Goal: Information Seeking & Learning: Learn about a topic

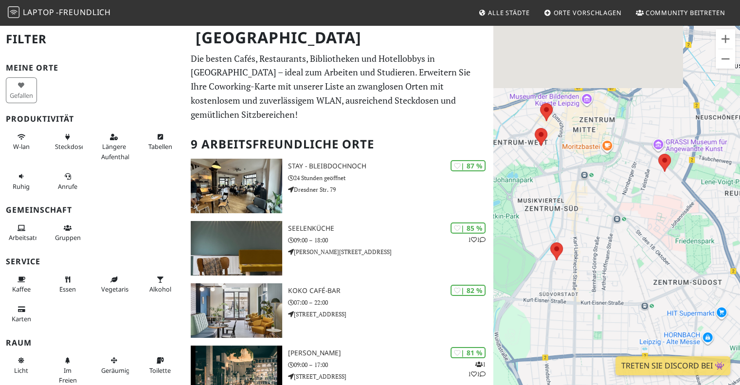
drag, startPoint x: 597, startPoint y: 197, endPoint x: 622, endPoint y: 291, distance: 97.7
click at [622, 291] on div "Um von einem Element zum anderen zu gelangen, drücken Sie die Pfeiltasten entsp…" at bounding box center [616, 216] width 247 height 385
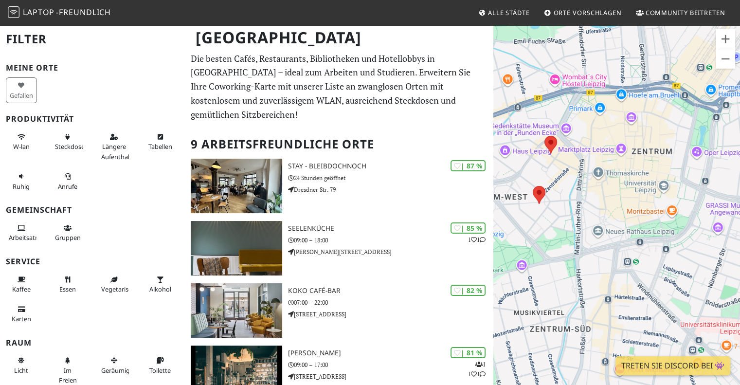
drag, startPoint x: 539, startPoint y: 126, endPoint x: 600, endPoint y: 186, distance: 86.0
click at [600, 186] on div "Um von einem Element zum anderen zu gelangen, drücken Sie die Pfeiltasten entsp…" at bounding box center [616, 216] width 247 height 385
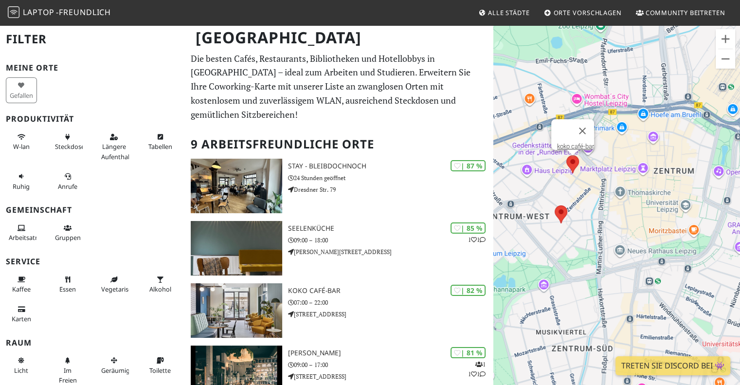
click at [566, 155] on area at bounding box center [566, 155] width 0 height 0
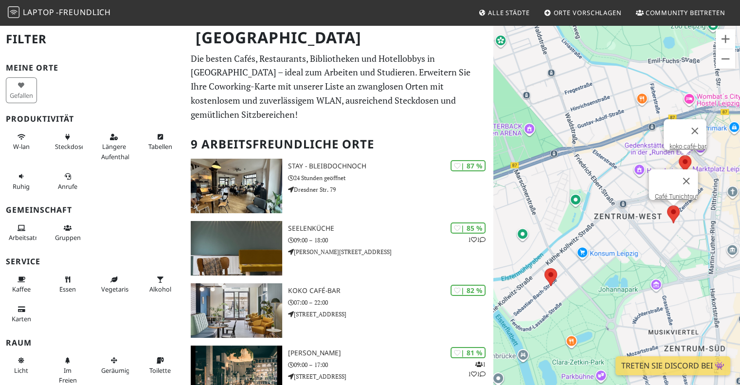
click at [667, 205] on area at bounding box center [667, 205] width 0 height 0
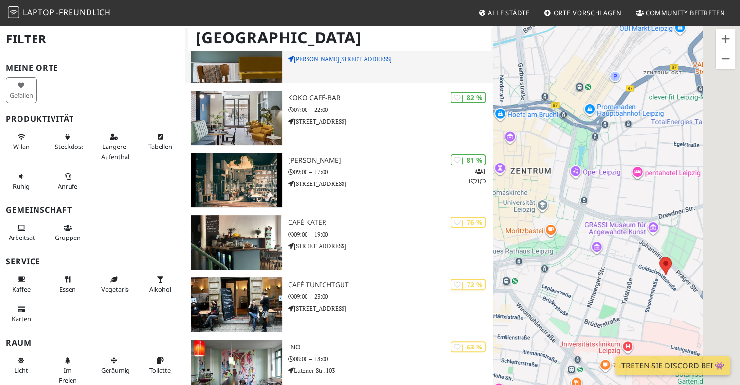
scroll to position [195, 0]
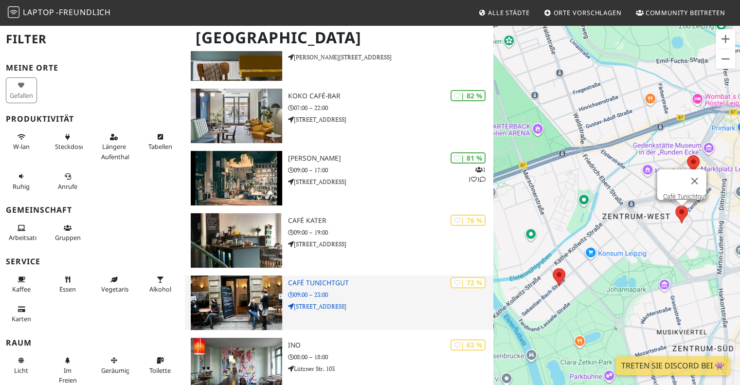
click at [354, 279] on h3 "Café Tunichtgut" at bounding box center [391, 283] width 206 height 8
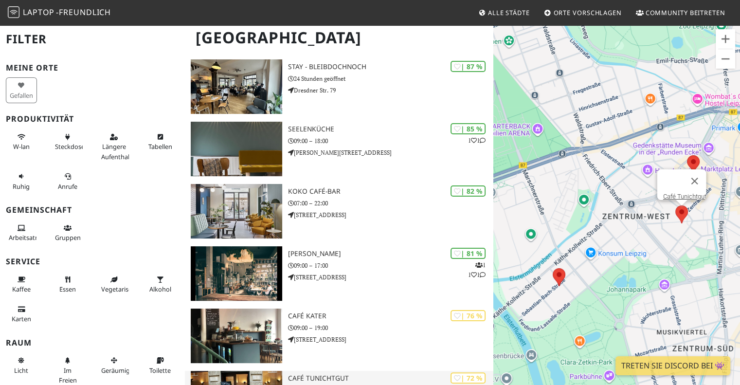
scroll to position [97, 0]
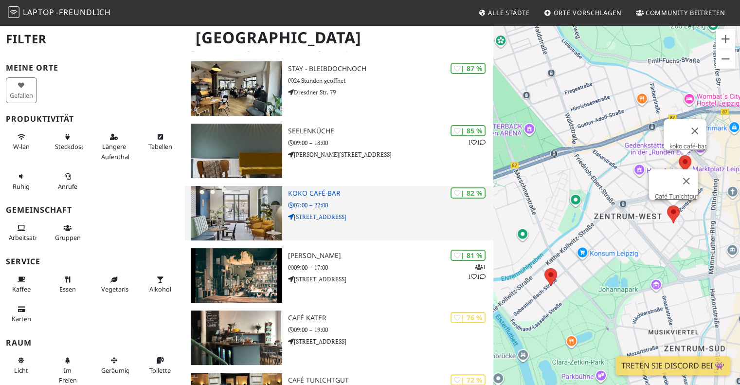
click at [325, 188] on font "koko café-bar" at bounding box center [314, 192] width 53 height 9
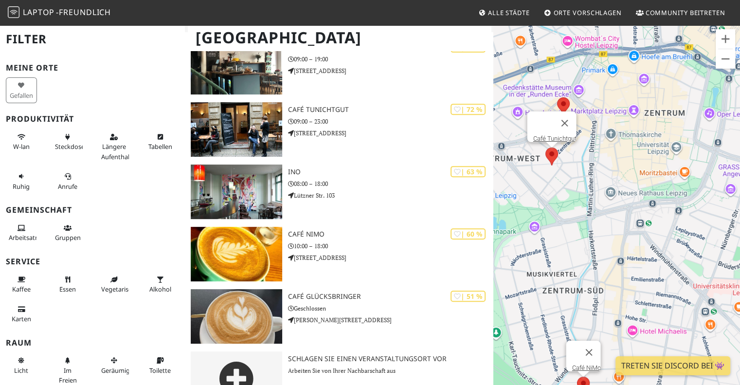
scroll to position [382, 0]
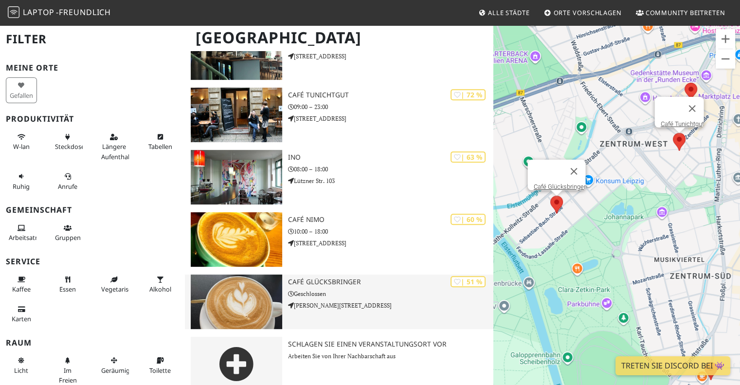
click at [323, 277] on font "Café Glücksbringer" at bounding box center [324, 281] width 73 height 9
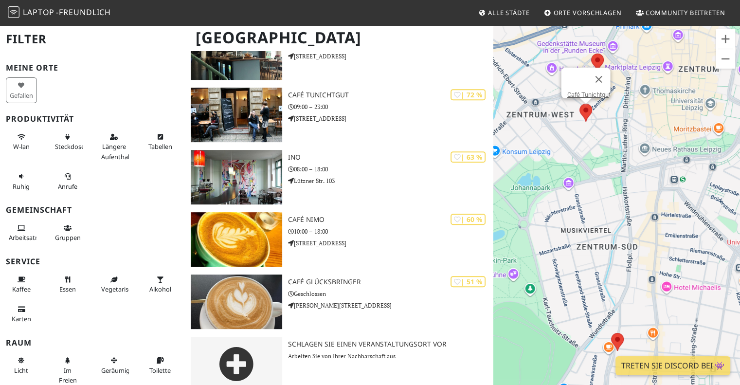
drag, startPoint x: 605, startPoint y: 282, endPoint x: 510, endPoint y: 250, distance: 100.3
click at [510, 250] on div "Um von einem Element zum anderen zu gelangen, drücken Sie die Pfeiltasten entsp…" at bounding box center [616, 216] width 247 height 385
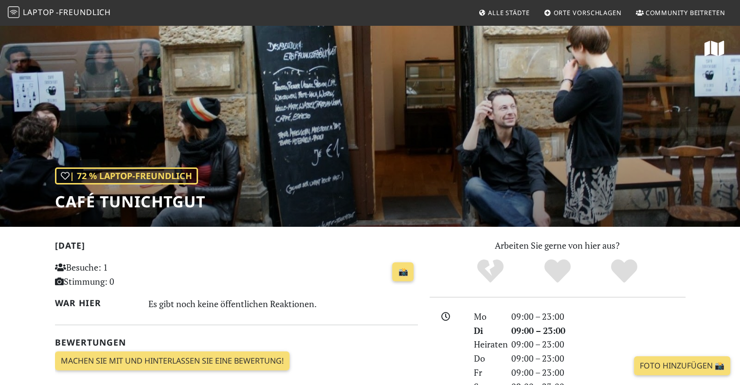
click at [365, 119] on div "| 72 % Laptop-freundlich Café Tunichtgut" at bounding box center [370, 125] width 740 height 202
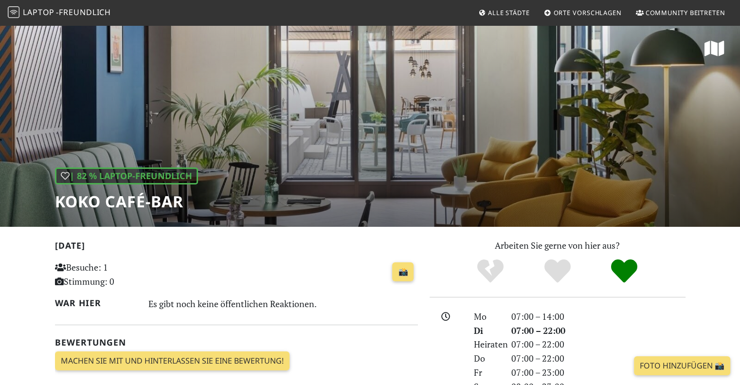
click at [451, 149] on div "| 82 % Laptop-freundlich koko café-bar" at bounding box center [370, 125] width 740 height 202
click at [608, 162] on div "| 82 % Laptop-freundlich koko café-bar" at bounding box center [370, 125] width 740 height 202
drag, startPoint x: 58, startPoint y: 198, endPoint x: 163, endPoint y: 211, distance: 105.7
click at [180, 213] on div "| 82 % Laptop-freundlich koko café-bar" at bounding box center [370, 125] width 740 height 202
copy font "koko café-bar"
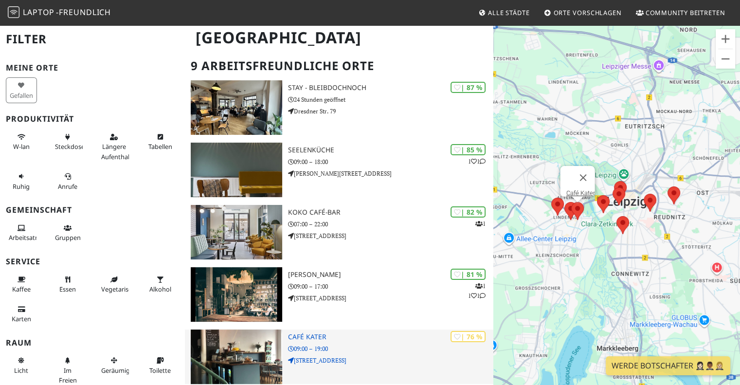
scroll to position [97, 0]
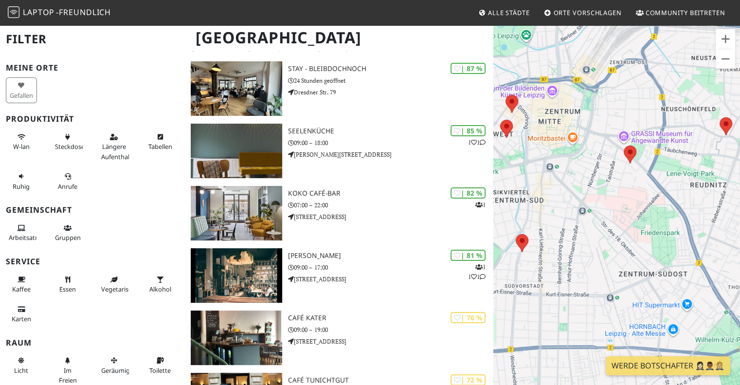
drag, startPoint x: 625, startPoint y: 209, endPoint x: 662, endPoint y: 220, distance: 39.1
click at [662, 220] on div "Um von einem Element zum anderen zu gelangen, drücken Sie die Pfeiltasten entsp…" at bounding box center [616, 216] width 247 height 385
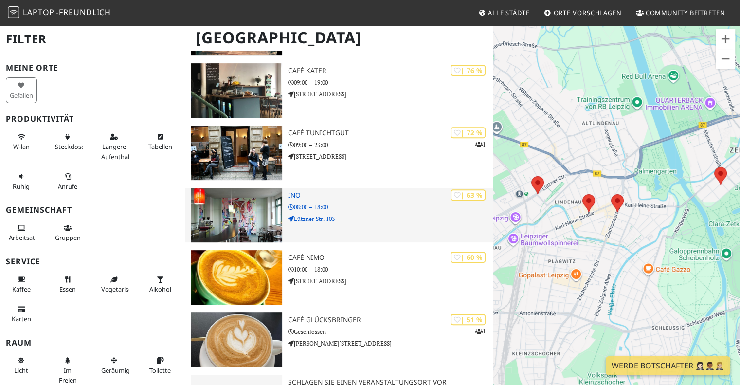
scroll to position [382, 0]
